Goal: Information Seeking & Learning: Check status

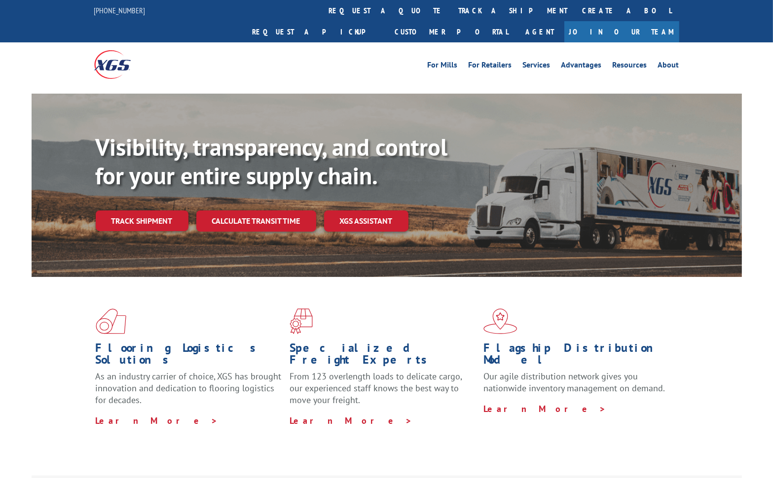
click at [451, 19] on link "track a shipment" at bounding box center [513, 10] width 124 height 21
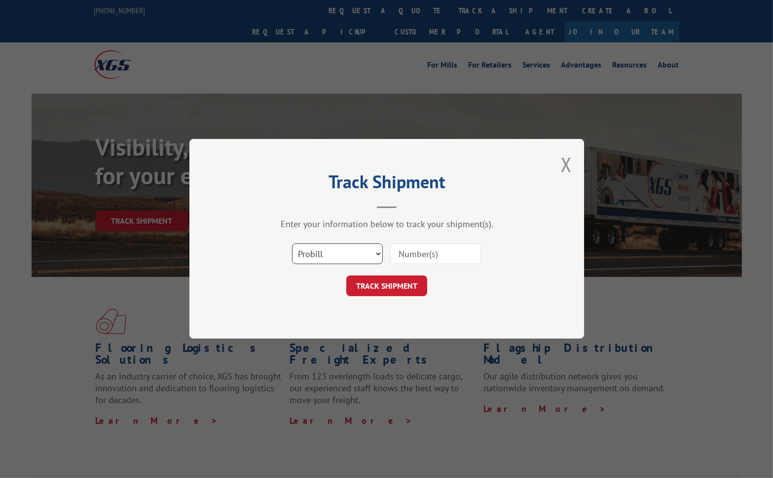
click at [375, 248] on select "Select category... Probill BOL PO" at bounding box center [337, 254] width 91 height 21
select select "bol"
click at [292, 244] on select "Select category... Probill BOL PO" at bounding box center [337, 254] width 91 height 21
click at [420, 252] on input at bounding box center [435, 254] width 91 height 21
type input "451575"
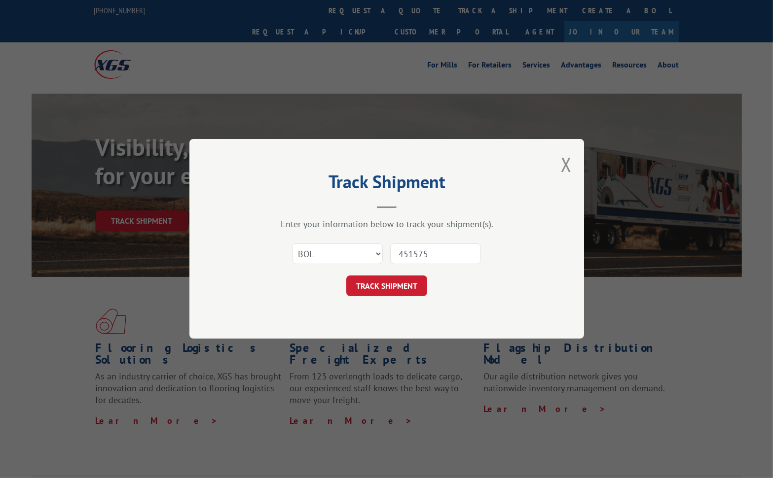
click button "TRACK SHIPMENT" at bounding box center [386, 286] width 81 height 21
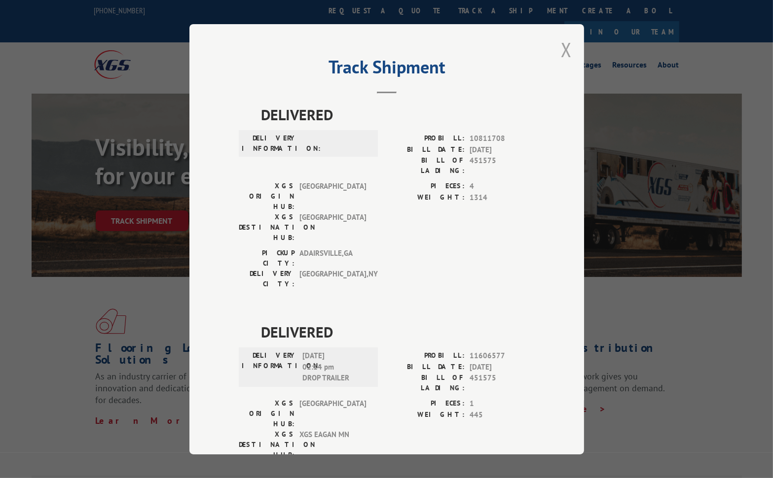
click at [561, 50] on button "Close modal" at bounding box center [566, 49] width 11 height 26
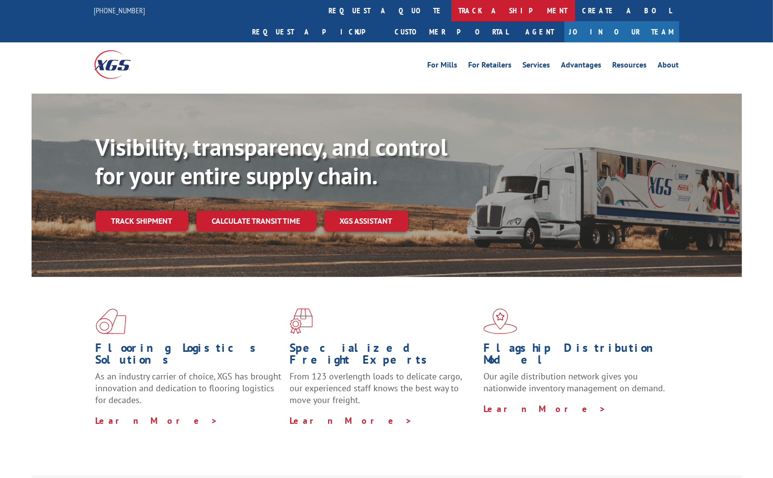
click at [451, 12] on link "track a shipment" at bounding box center [513, 10] width 124 height 21
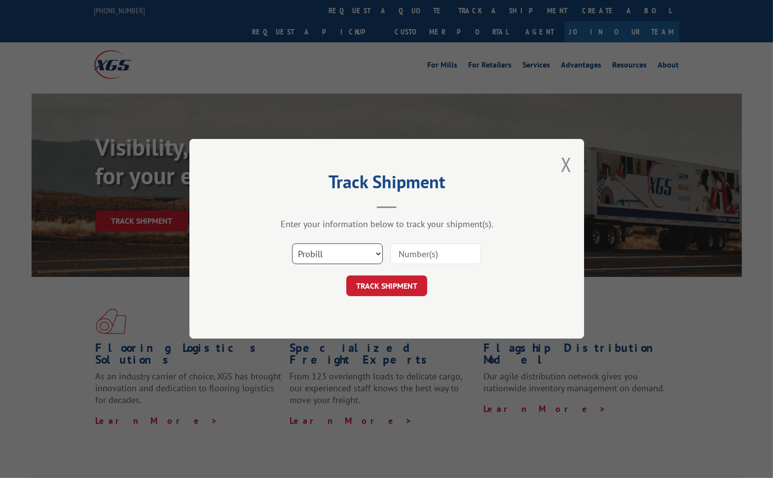
click at [373, 255] on select "Select category... Probill BOL PO" at bounding box center [337, 254] width 91 height 21
select select "bol"
click at [292, 244] on select "Select category... Probill BOL PO" at bounding box center [337, 254] width 91 height 21
click at [428, 245] on input at bounding box center [435, 254] width 91 height 21
type input "451575"
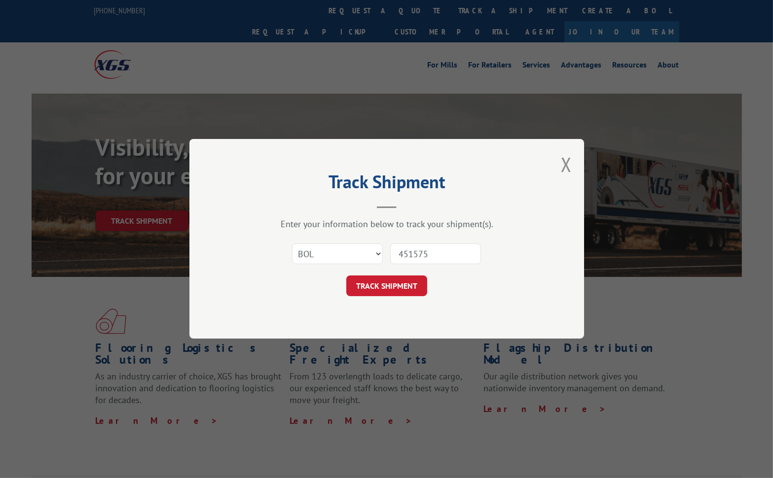
click button "TRACK SHIPMENT" at bounding box center [386, 286] width 81 height 21
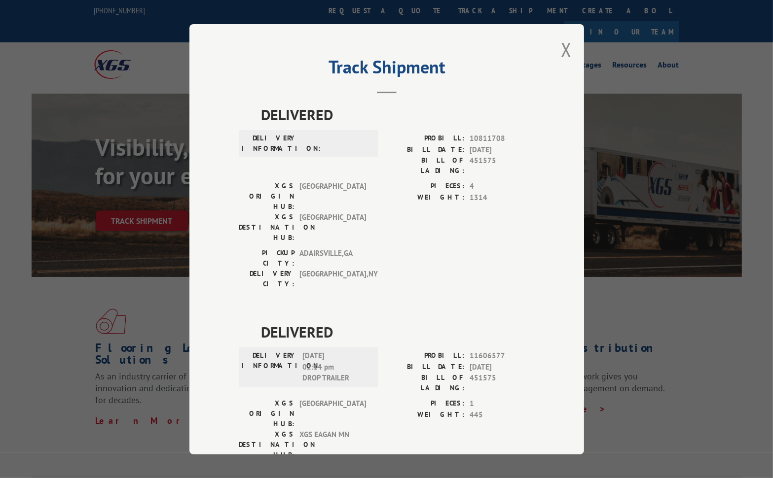
click at [568, 45] on div "Track Shipment DELIVERED DELIVERY INFORMATION: PROBILL: 10811708 BILL DATE: [DA…" at bounding box center [386, 239] width 395 height 431
click at [561, 46] on button "Close modal" at bounding box center [566, 49] width 11 height 26
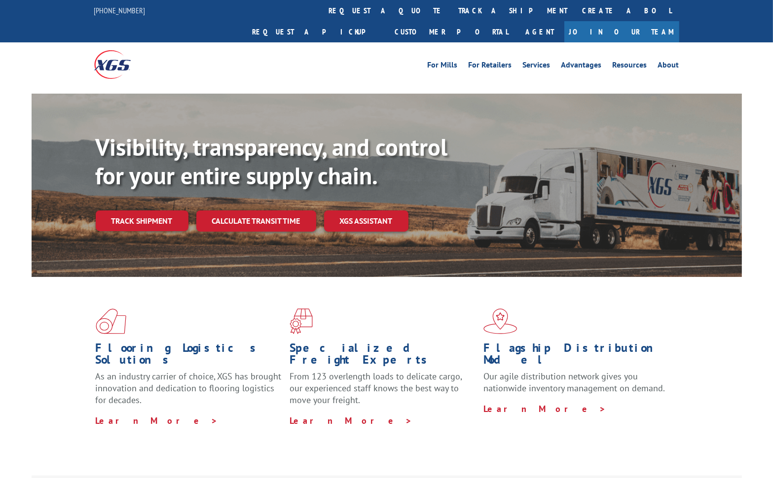
click at [53, 345] on div "Flooring Logistics Solutions As an industry carrier of choice, XGS has brought …" at bounding box center [387, 367] width 710 height 181
click at [451, 10] on link "track a shipment" at bounding box center [513, 10] width 124 height 21
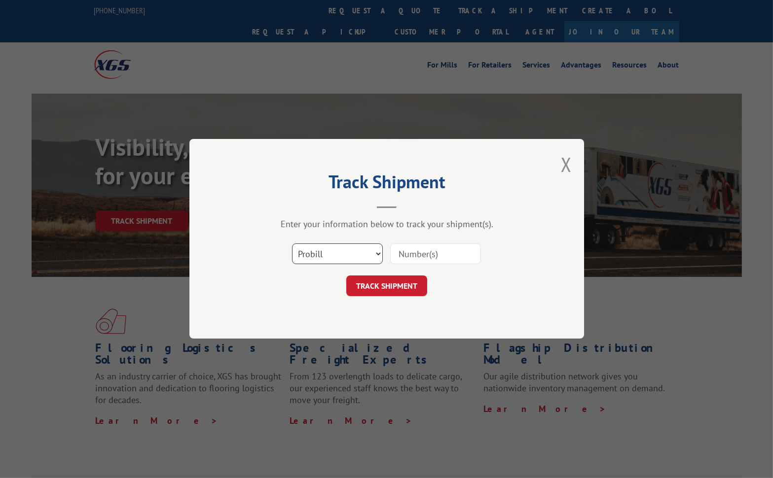
click at [379, 259] on select "Select category... Probill BOL PO" at bounding box center [337, 254] width 91 height 21
select select "bol"
click at [292, 244] on select "Select category... Probill BOL PO" at bounding box center [337, 254] width 91 height 21
click at [438, 253] on input at bounding box center [435, 254] width 91 height 21
click at [566, 177] on button "Close modal" at bounding box center [566, 164] width 11 height 26
